Goal: Task Accomplishment & Management: Manage account settings

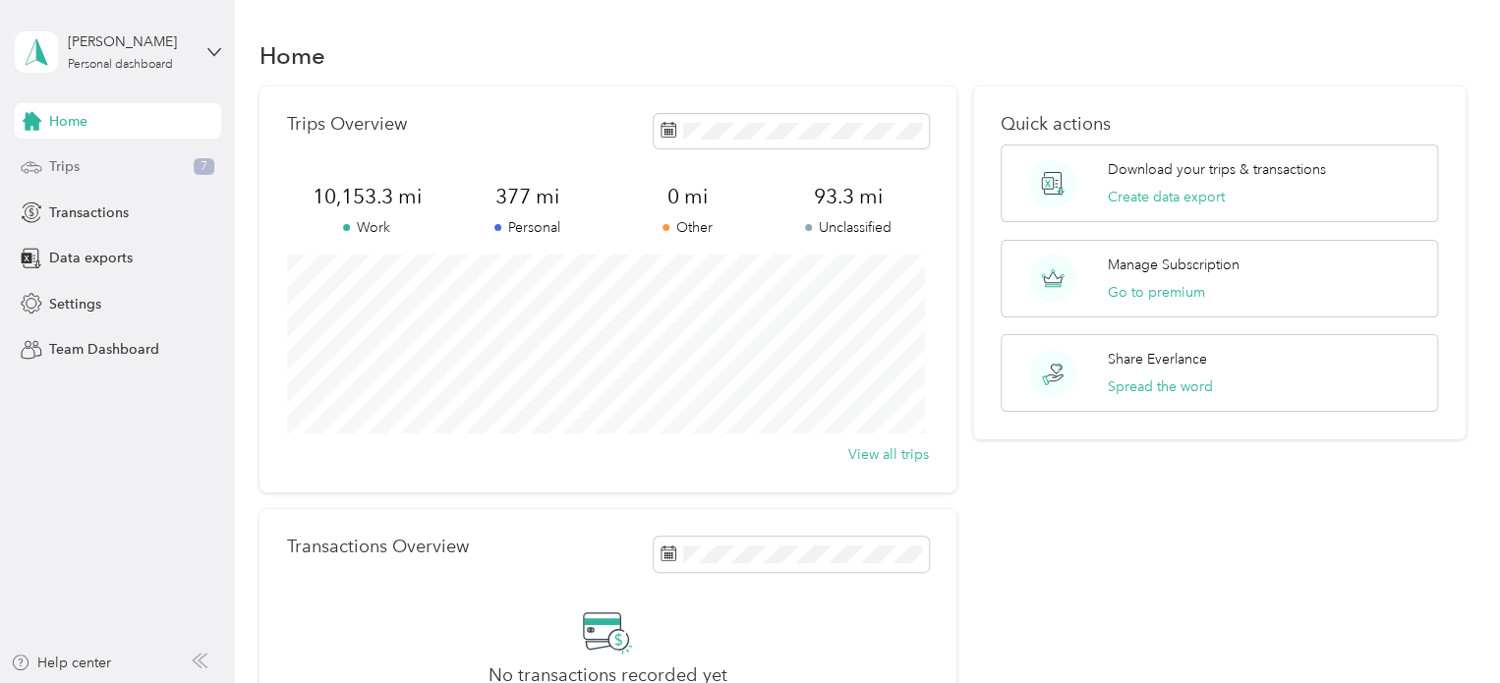
click at [64, 177] on div "Trips 7" at bounding box center [118, 166] width 206 height 35
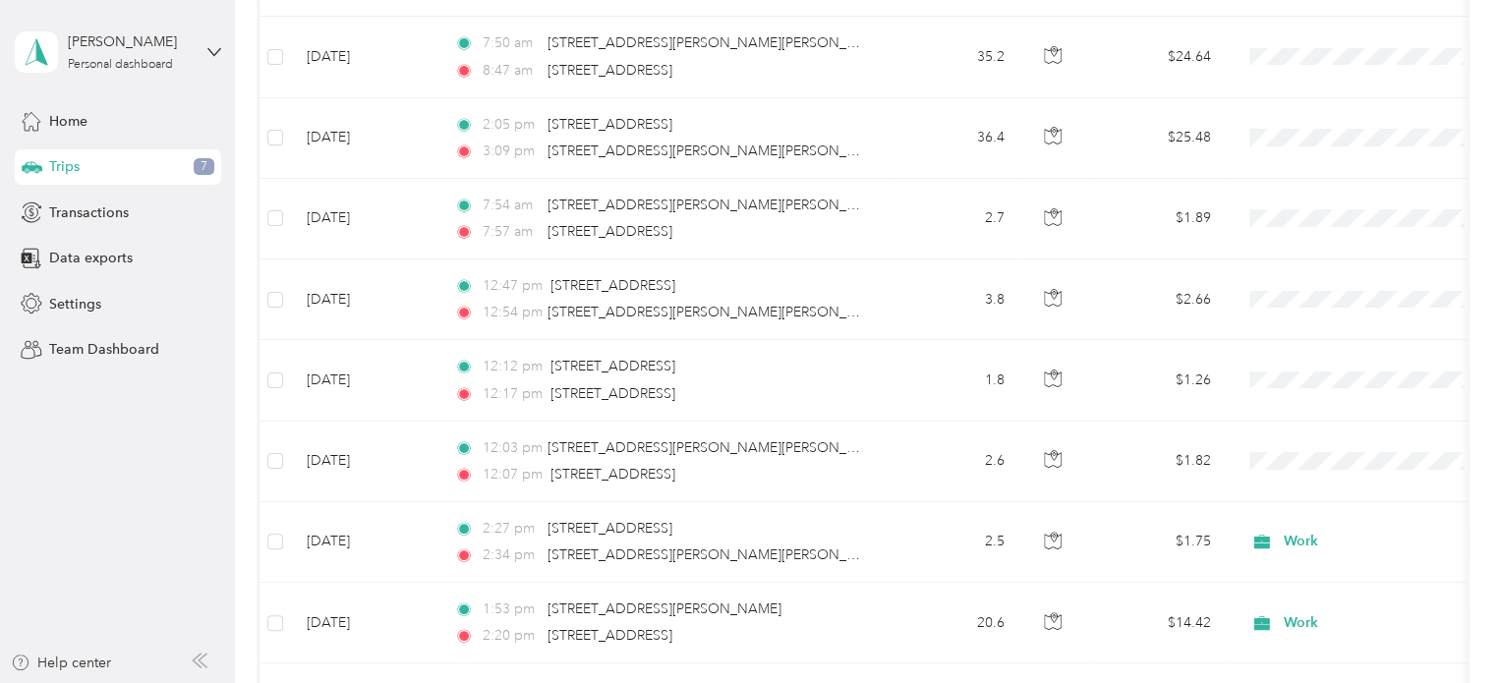
scroll to position [392, 0]
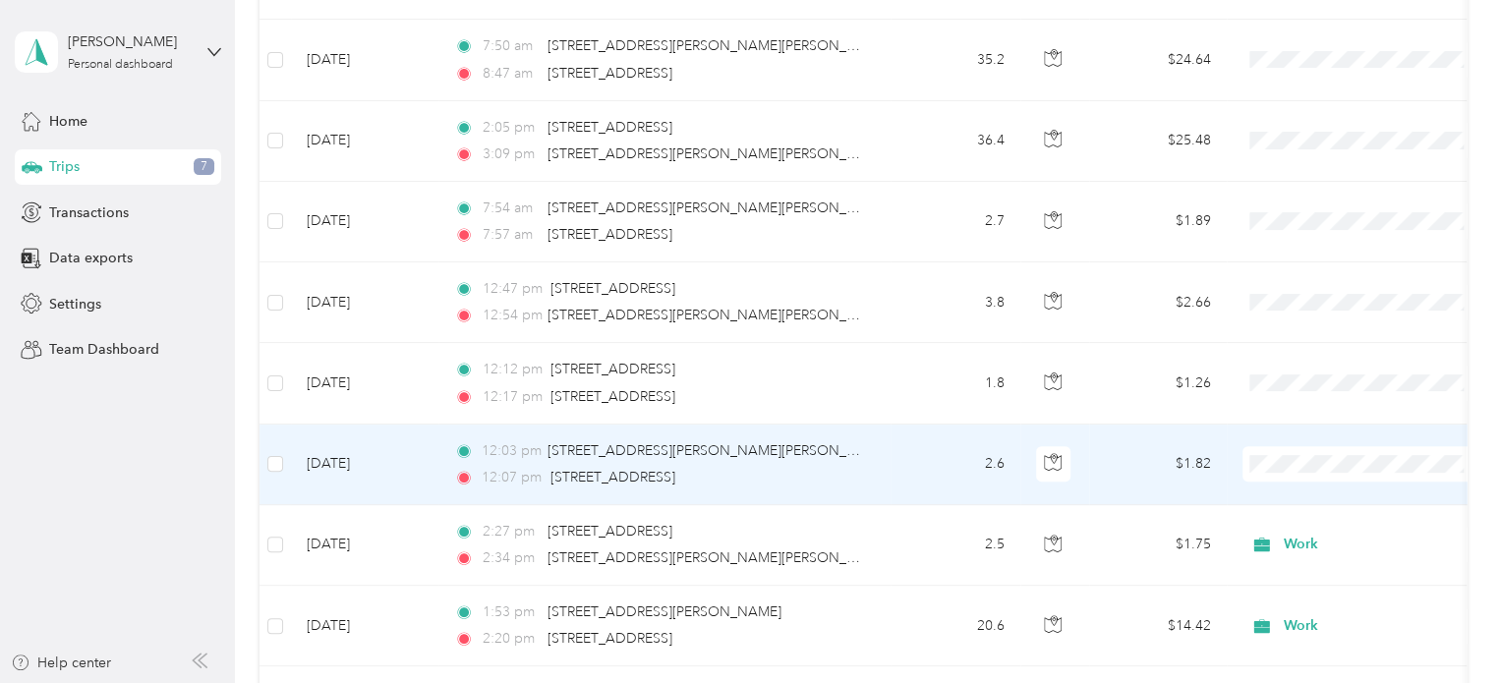
click at [1302, 471] on span at bounding box center [1364, 463] width 244 height 35
click at [1300, 451] on span at bounding box center [1364, 463] width 244 height 35
click at [1297, 475] on span at bounding box center [1364, 463] width 244 height 35
click at [1301, 480] on td at bounding box center [1364, 465] width 275 height 81
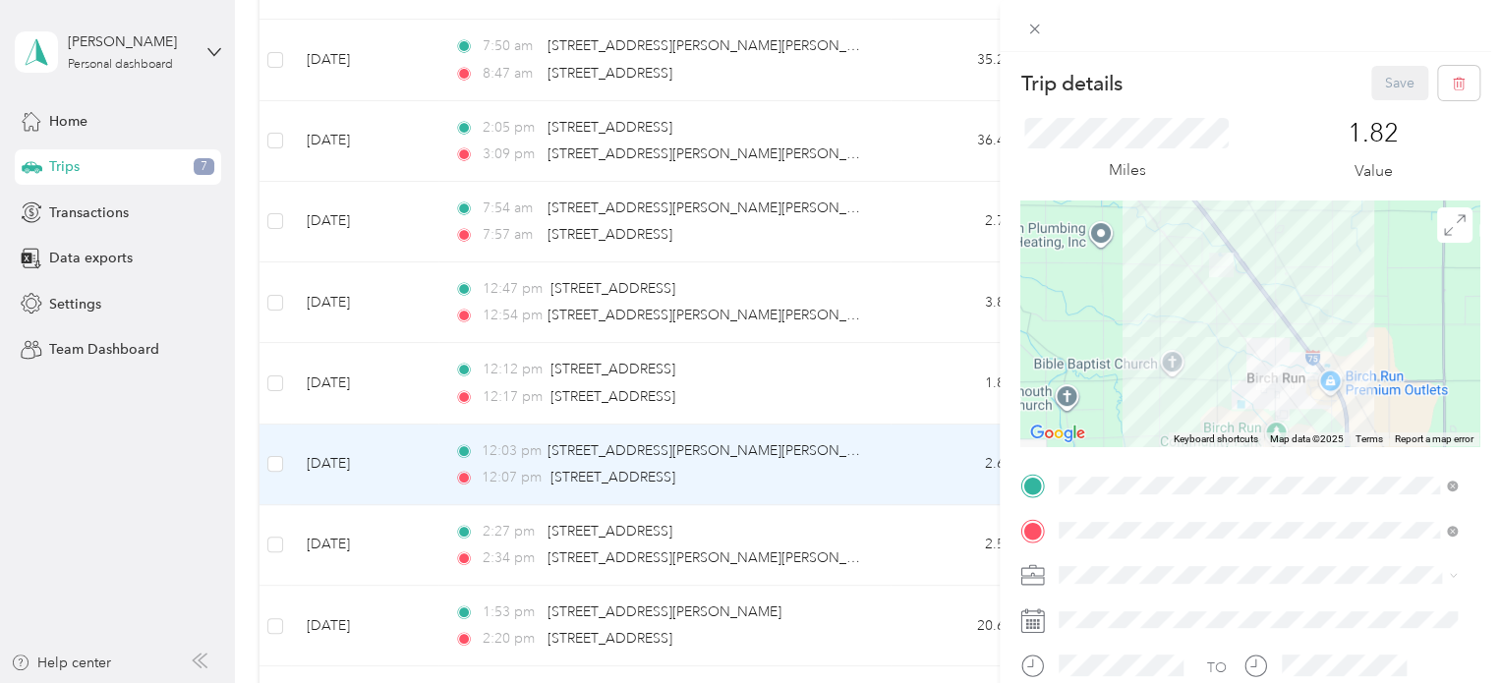
click at [961, 260] on div "Trip details Save This trip cannot be edited because it is either under review,…" at bounding box center [750, 341] width 1500 height 683
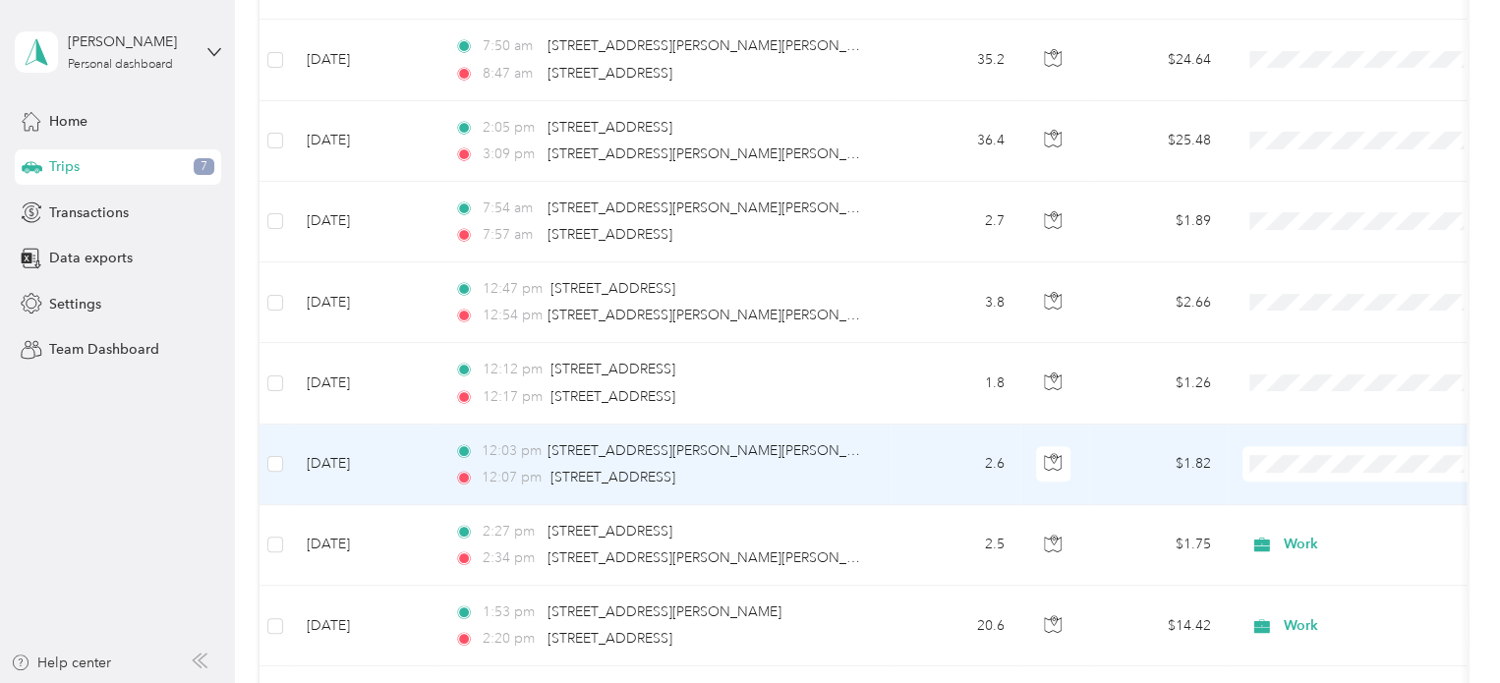
click at [1305, 212] on span "Personal" at bounding box center [1381, 208] width 182 height 21
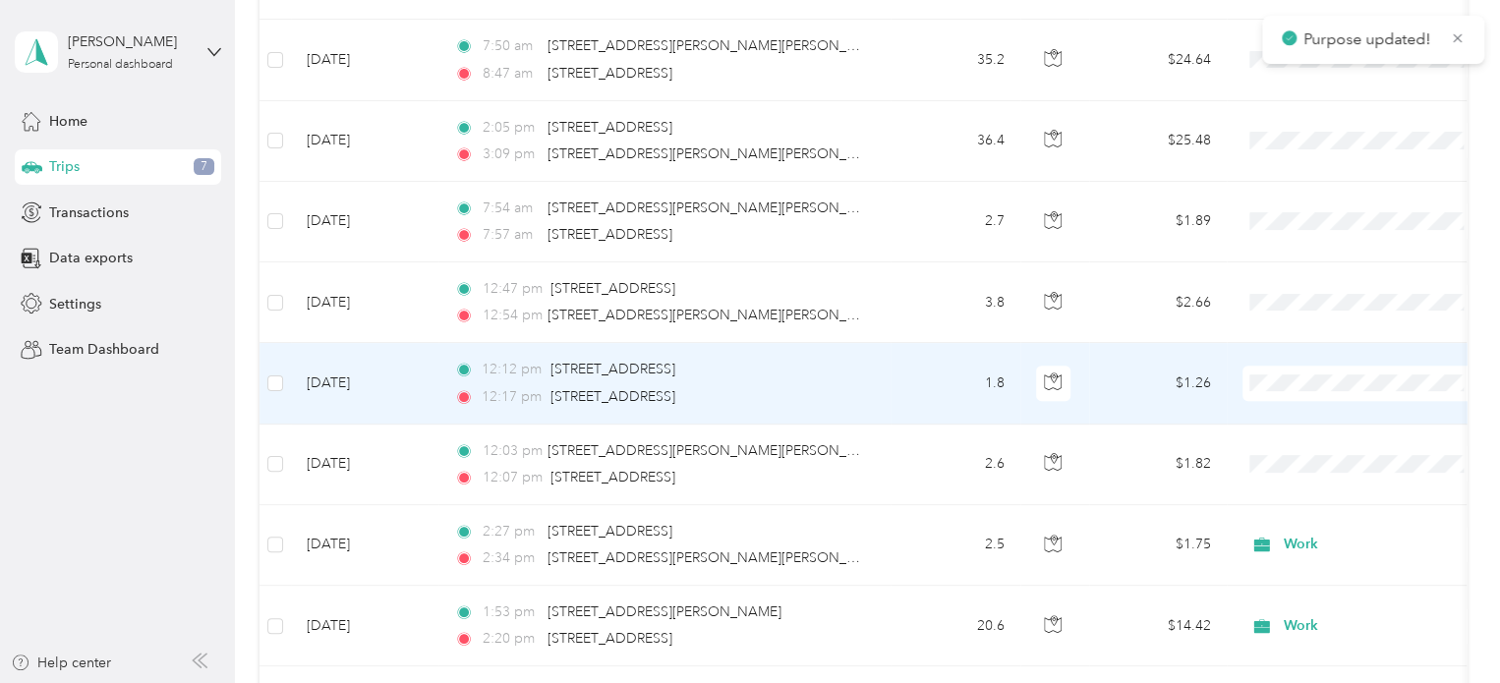
click at [1323, 450] on span "Personal" at bounding box center [1381, 441] width 182 height 21
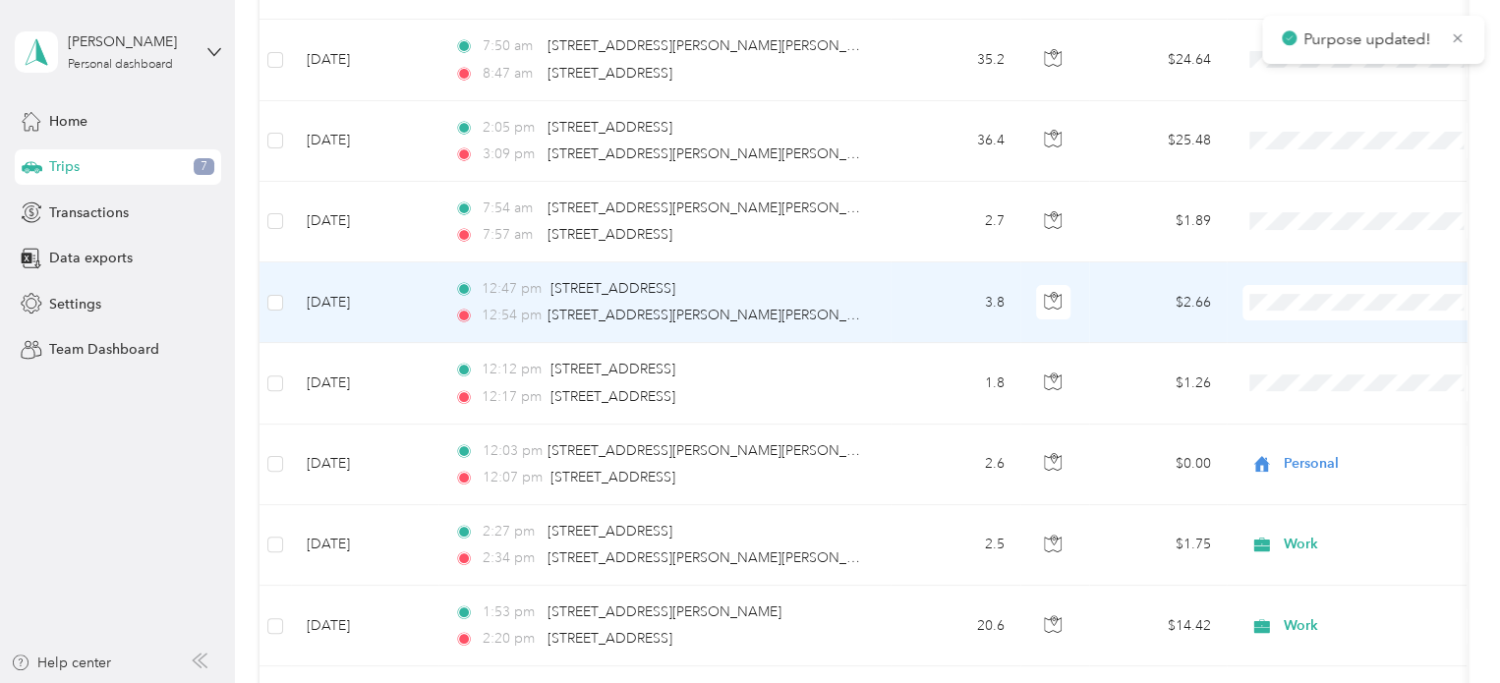
click at [1317, 360] on li "Personal" at bounding box center [1364, 363] width 244 height 34
click at [1293, 310] on span at bounding box center [1364, 302] width 244 height 35
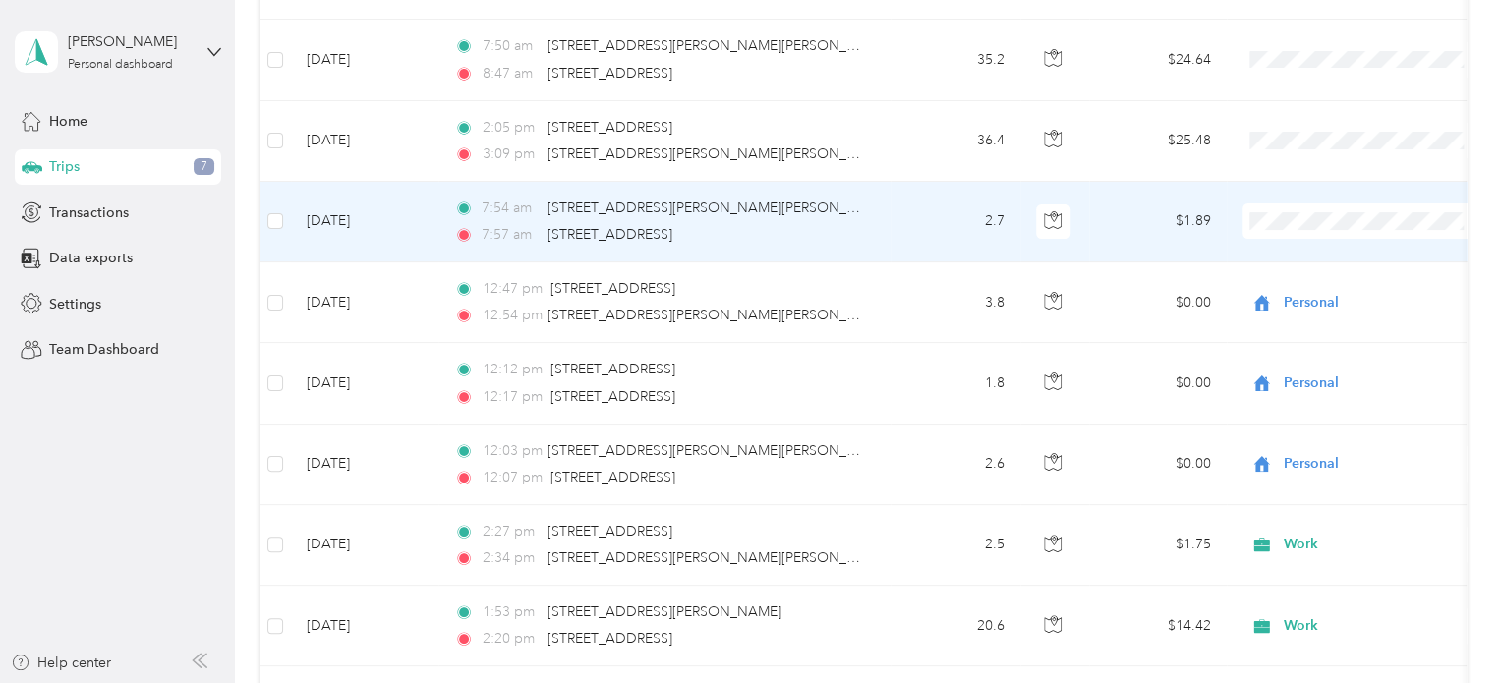
click at [1297, 204] on span at bounding box center [1364, 220] width 244 height 35
click at [1301, 251] on span "Work" at bounding box center [1381, 254] width 182 height 21
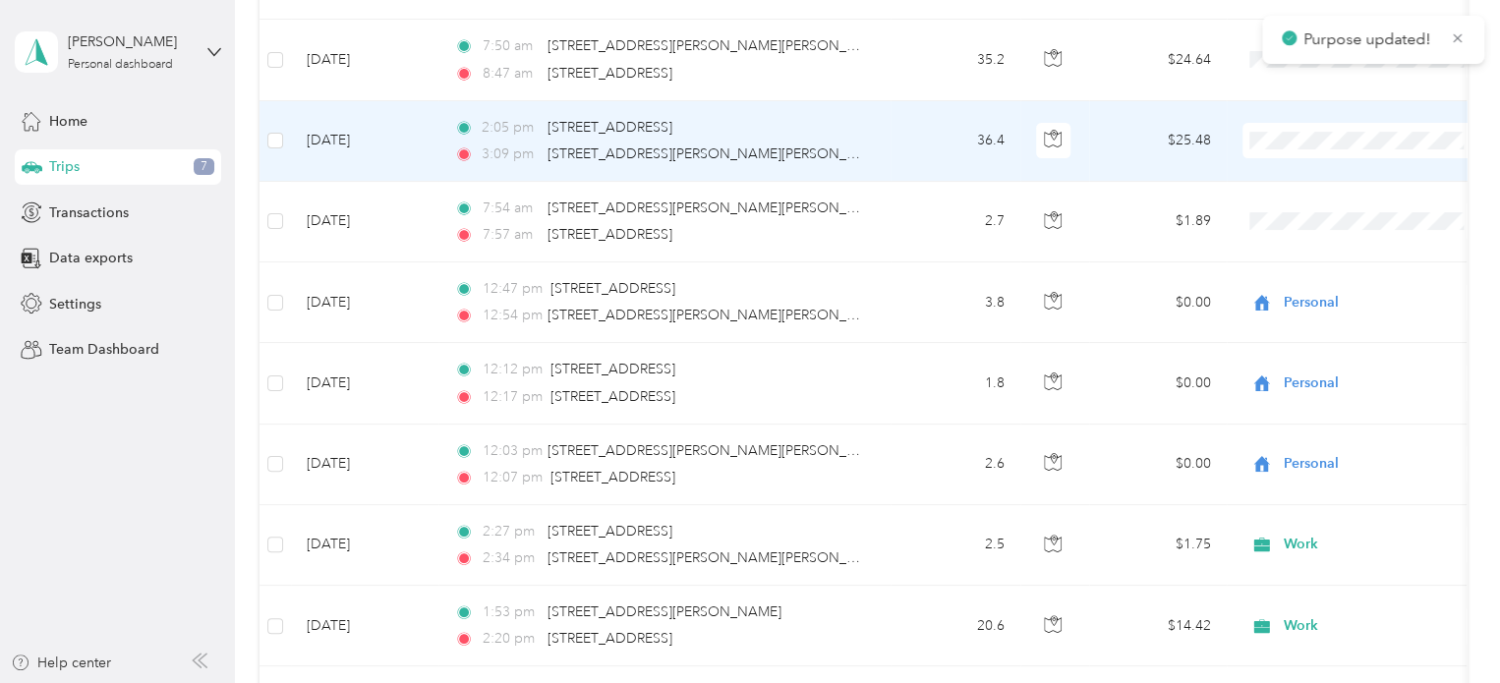
click at [1285, 127] on span at bounding box center [1364, 140] width 244 height 35
click at [1300, 175] on span "Work" at bounding box center [1381, 168] width 182 height 21
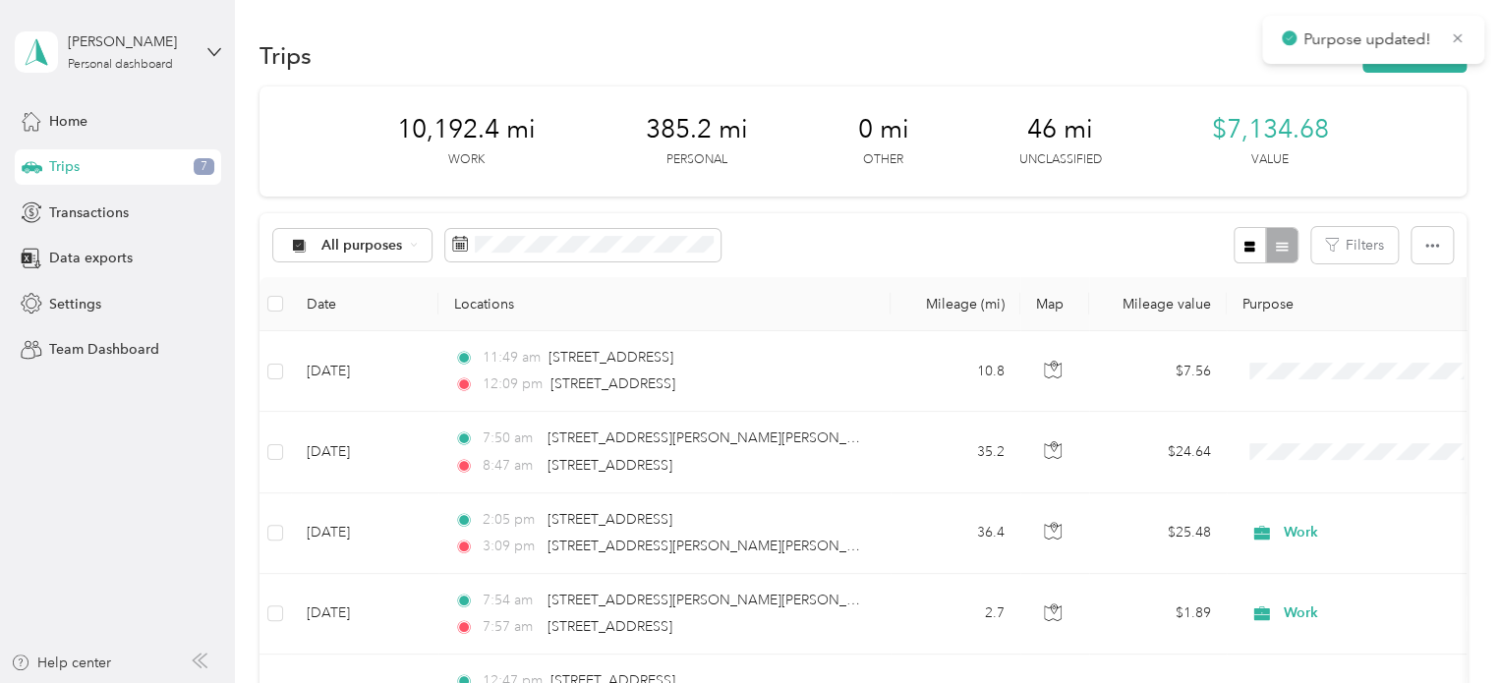
scroll to position [31, 0]
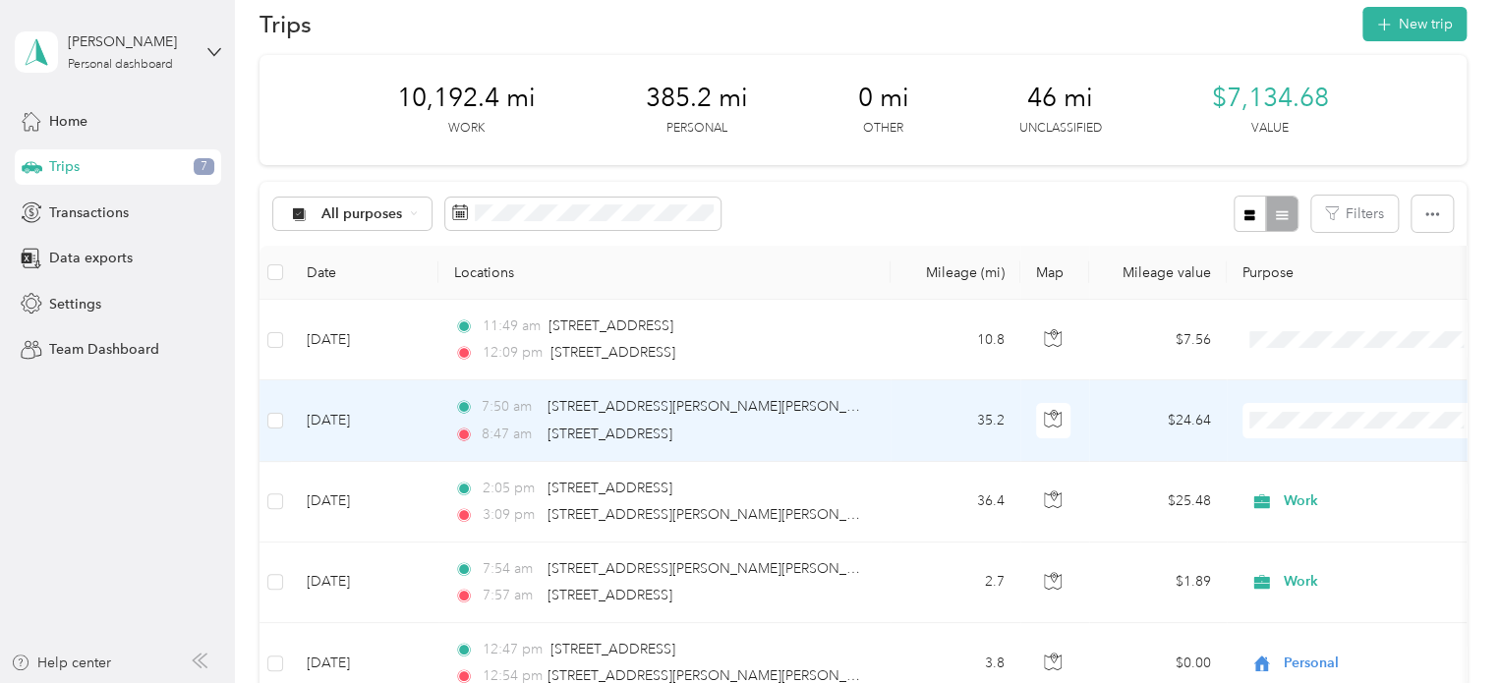
click at [1281, 429] on span at bounding box center [1364, 420] width 244 height 35
click at [1303, 144] on li "Work" at bounding box center [1364, 130] width 244 height 34
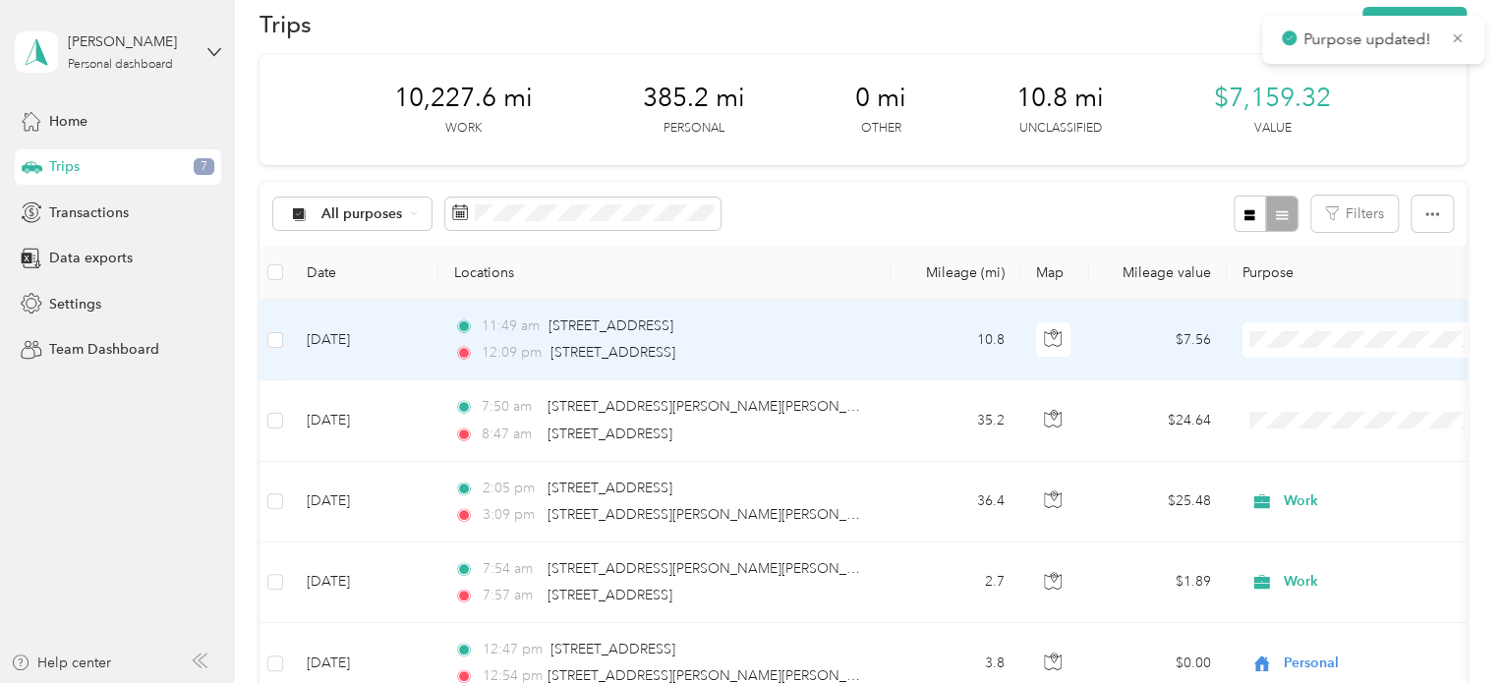
click at [1305, 322] on span at bounding box center [1364, 339] width 244 height 35
click at [1294, 356] on span at bounding box center [1364, 339] width 244 height 35
click at [1297, 380] on li "Work" at bounding box center [1364, 366] width 244 height 34
